Goal: Information Seeking & Learning: Learn about a topic

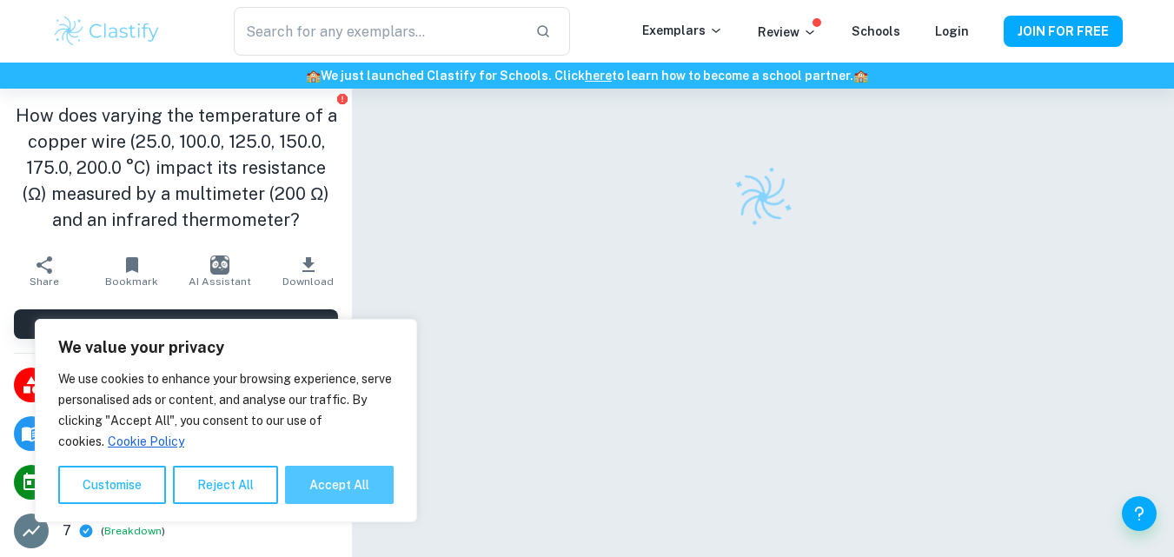
click at [336, 500] on button "Accept All" at bounding box center [339, 485] width 109 height 38
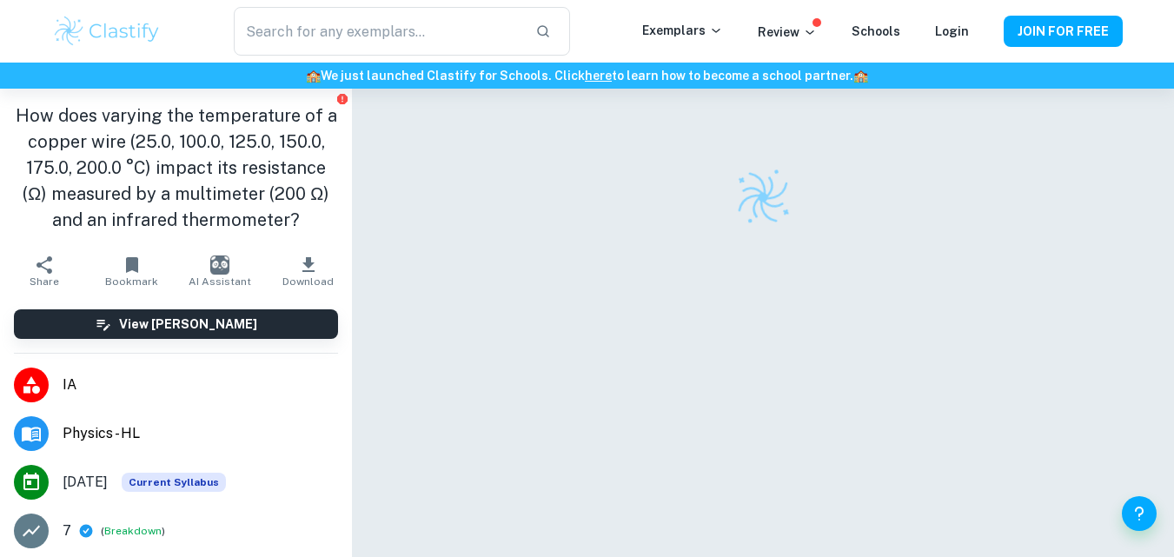
checkbox input "true"
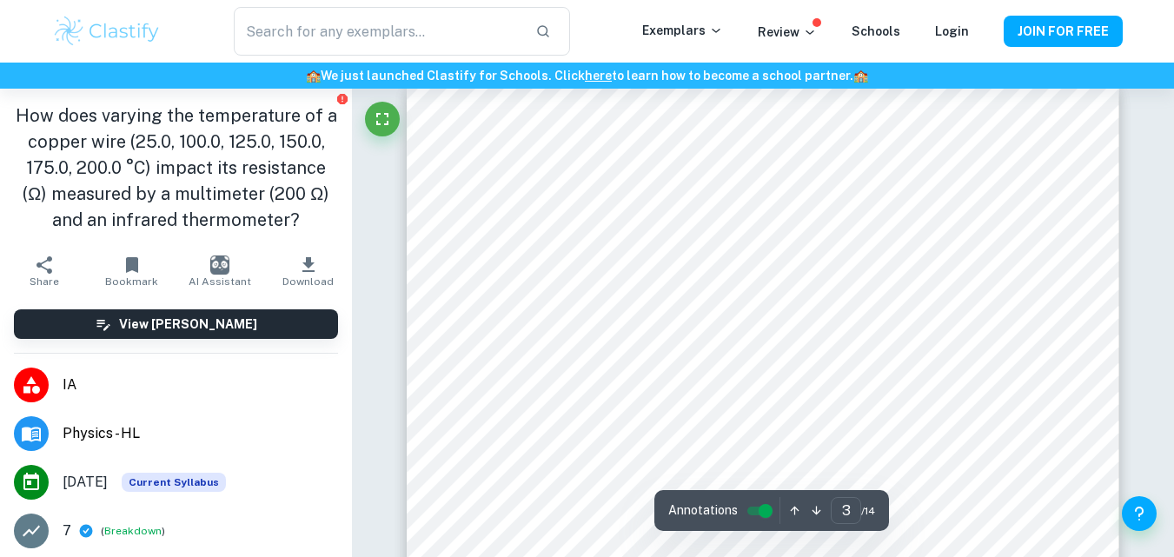
scroll to position [2290, 0]
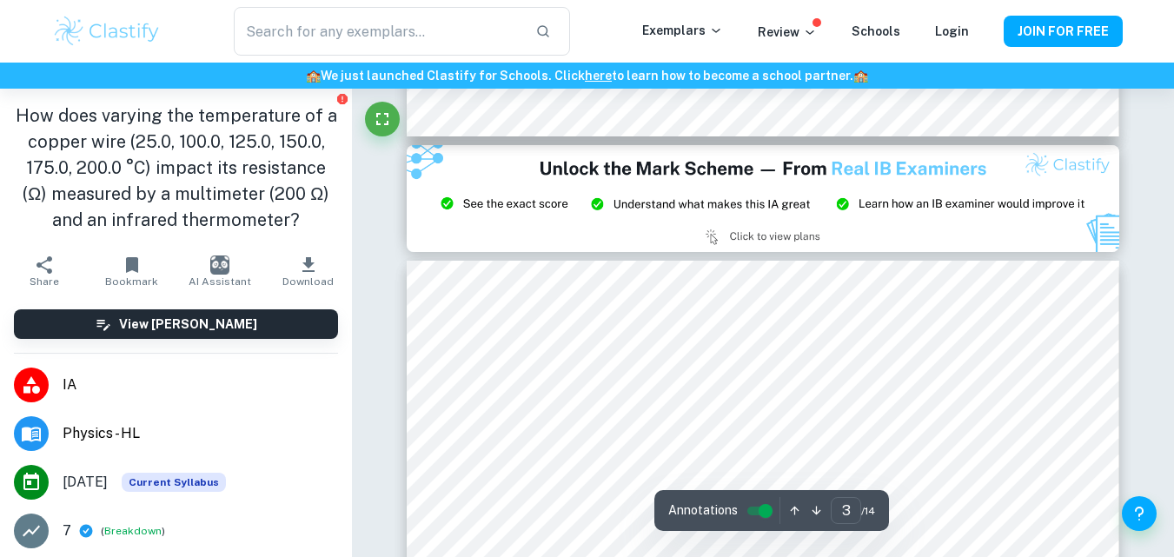
type input "2"
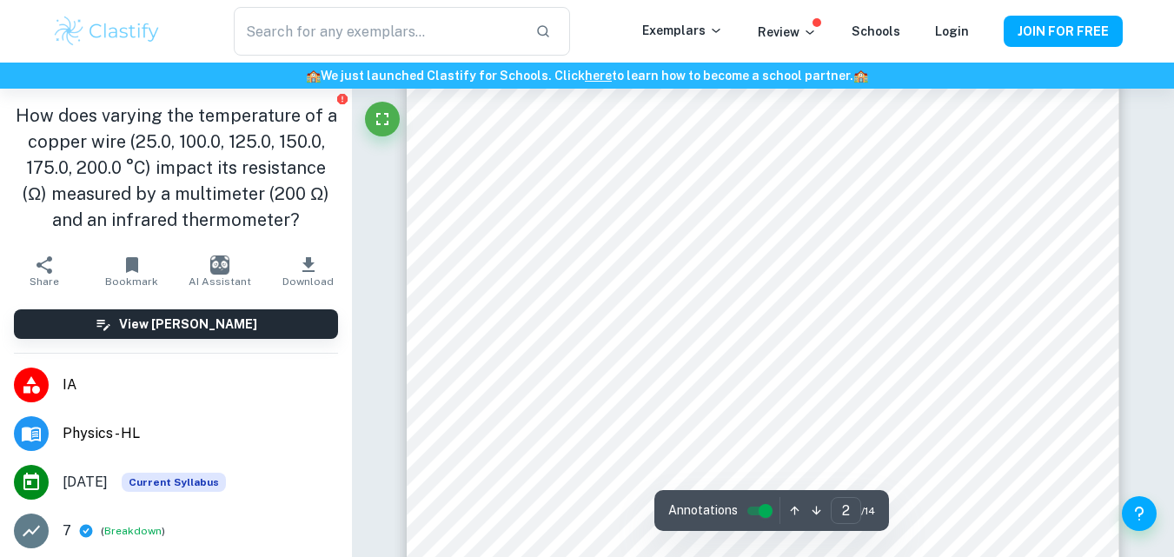
scroll to position [1161, 0]
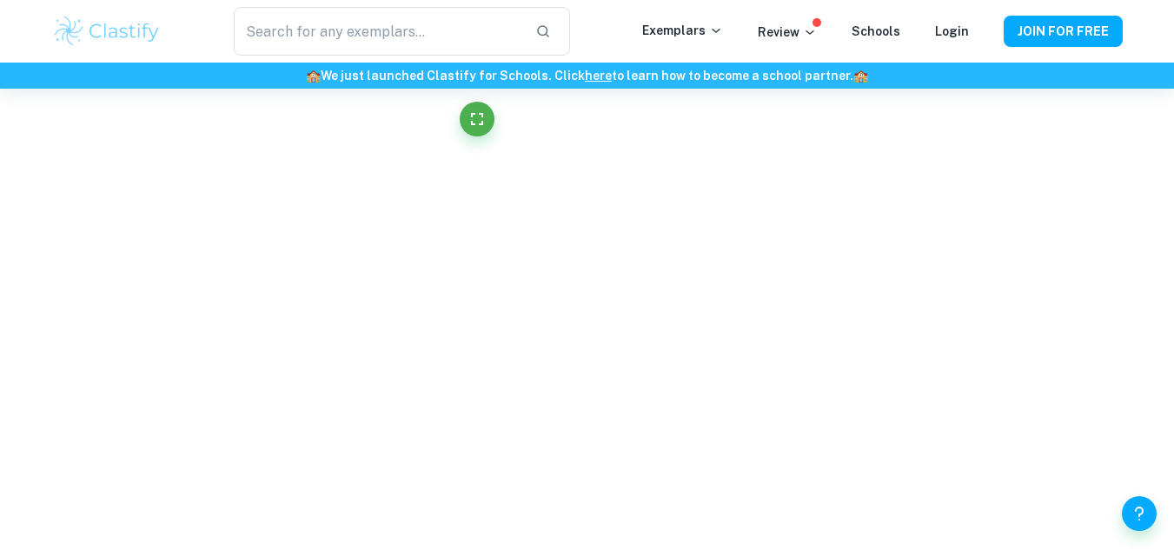
scroll to position [1836, 0]
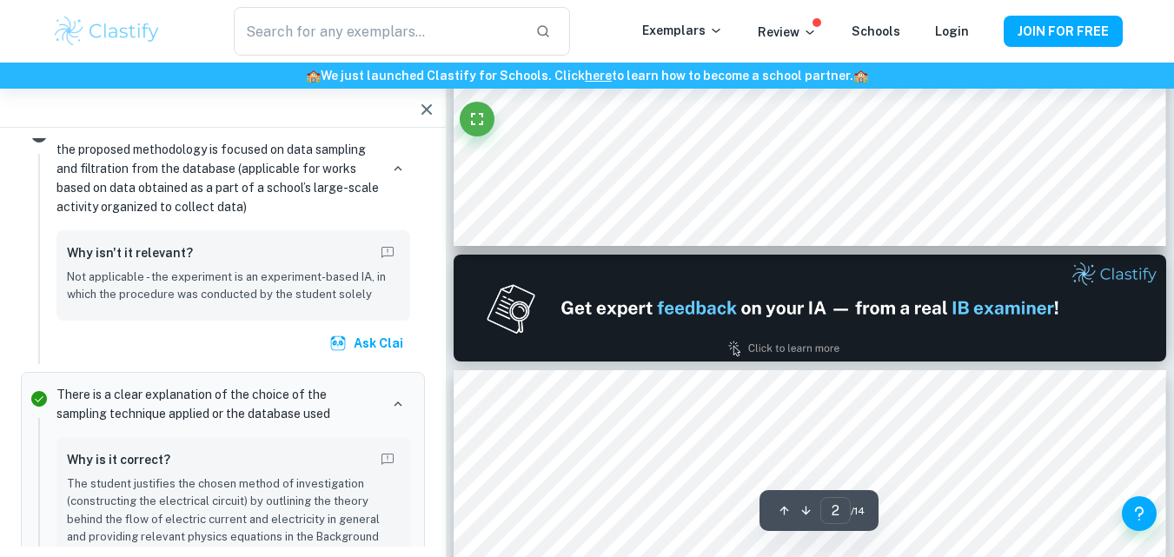
type input "1"
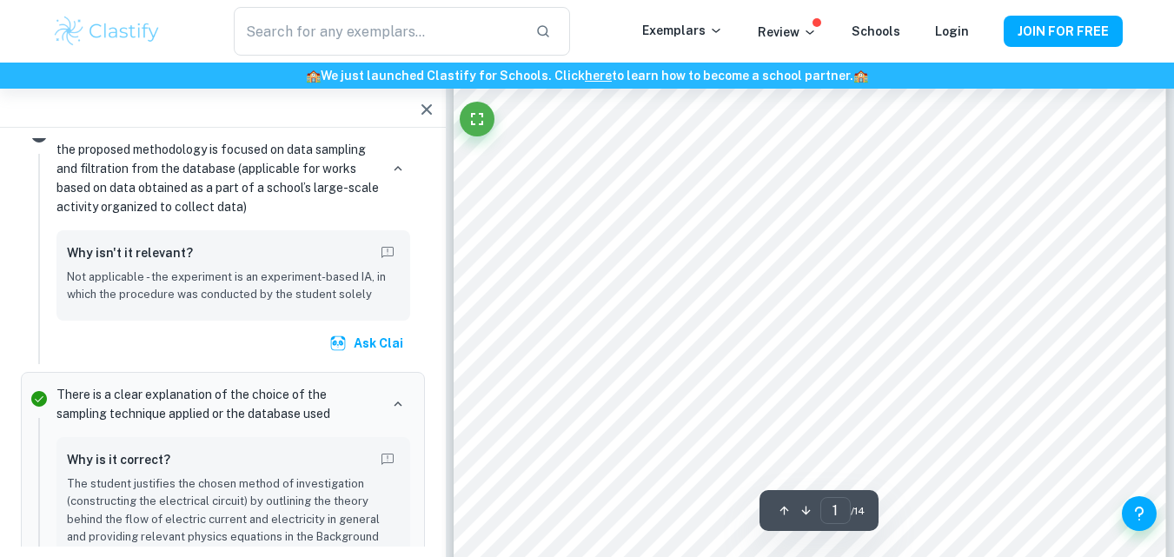
scroll to position [0, 0]
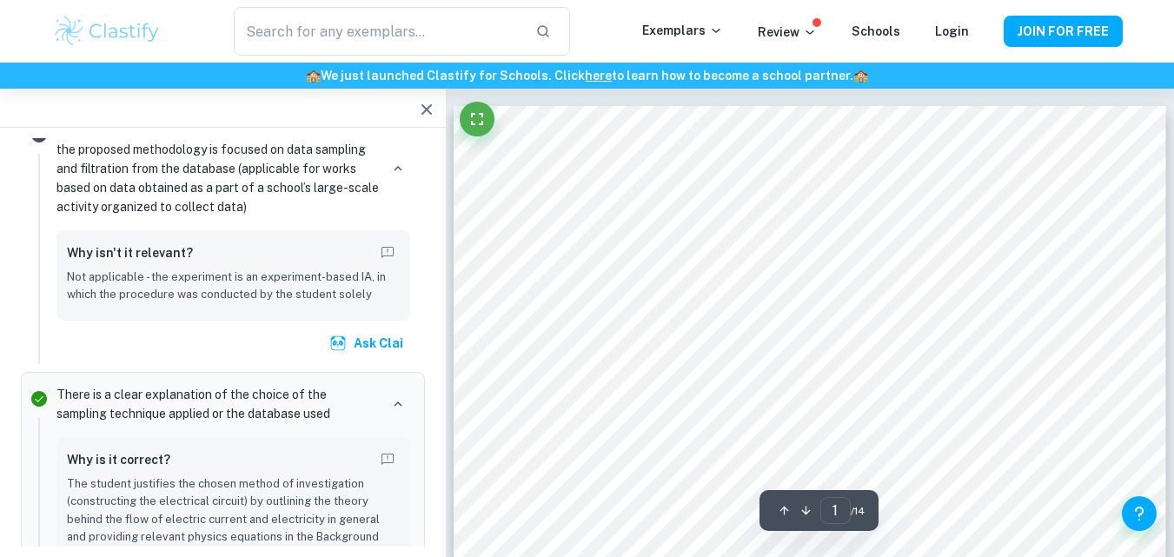
click at [423, 100] on icon "button" at bounding box center [426, 109] width 21 height 21
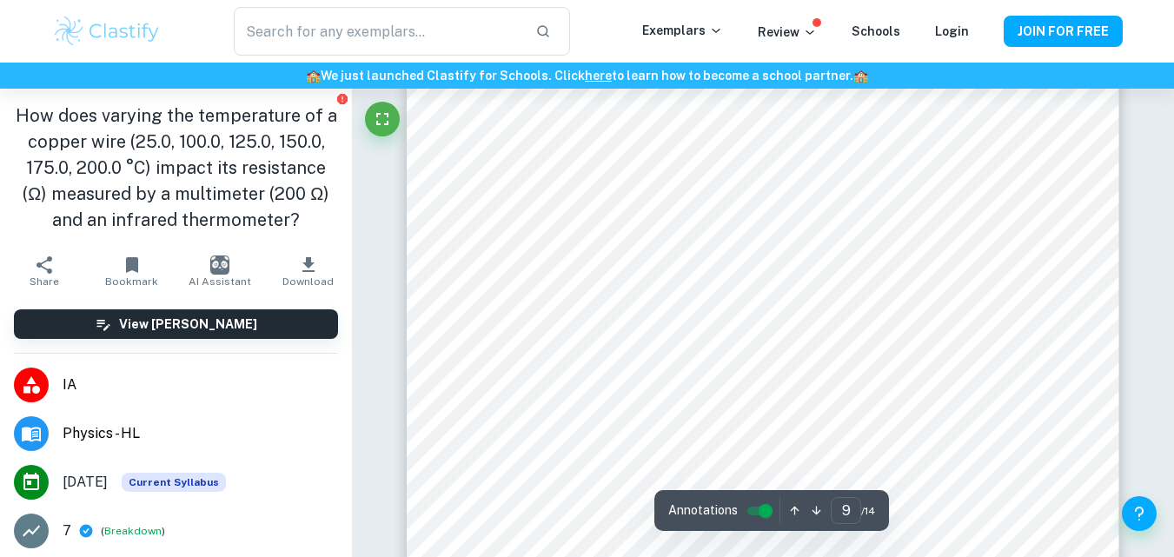
scroll to position [8797, 0]
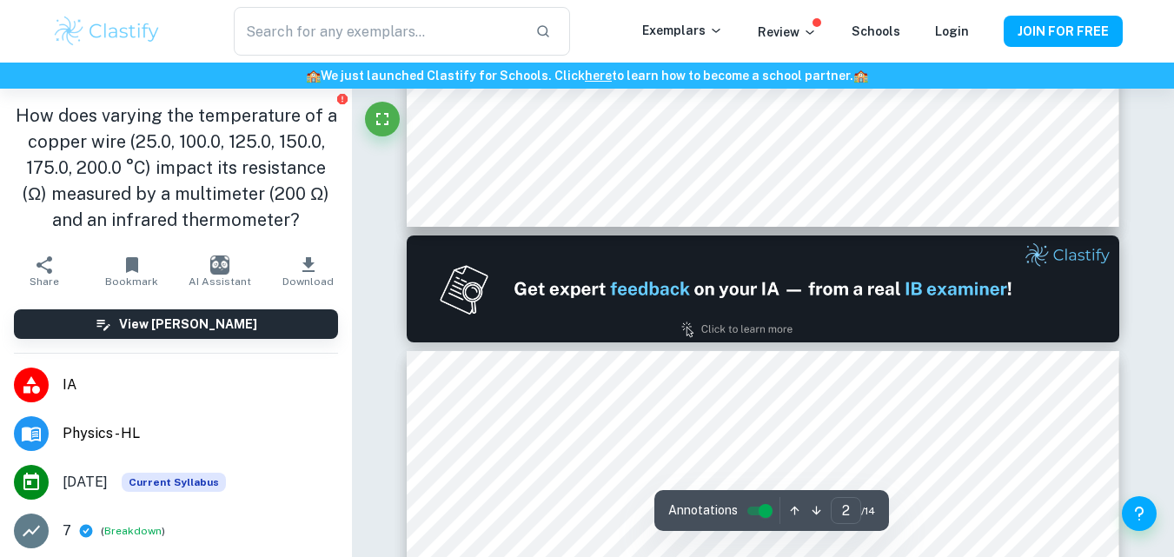
type input "1"
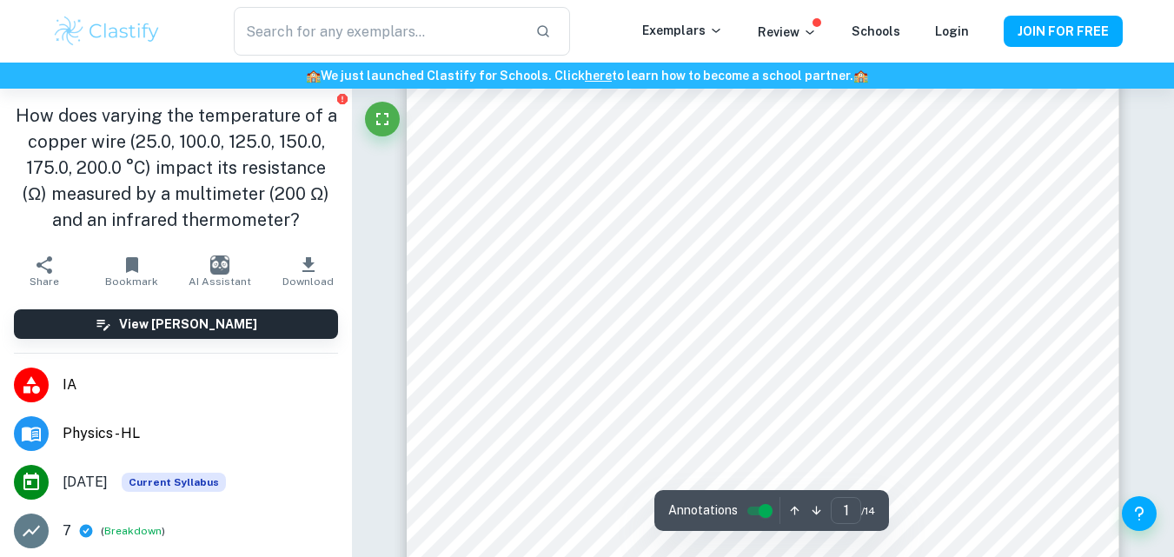
scroll to position [480, 0]
